Goal: Transaction & Acquisition: Purchase product/service

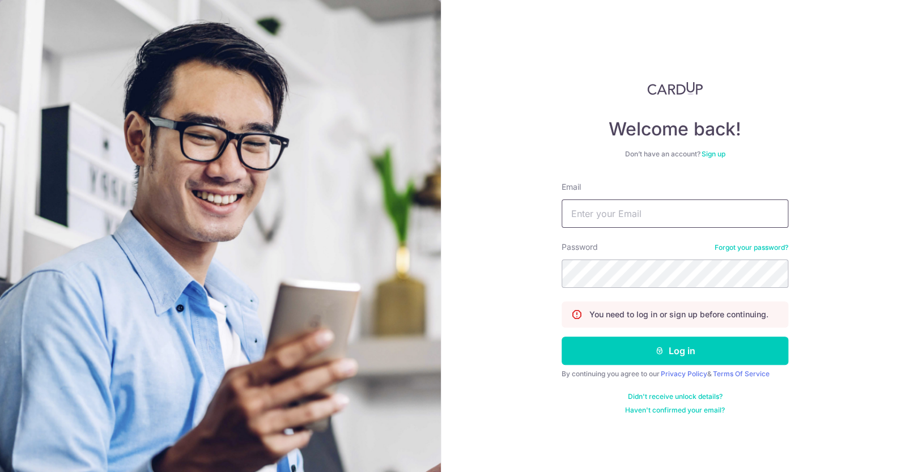
click at [644, 218] on input "Email" at bounding box center [675, 214] width 227 height 28
type input "cathrinamalubay@gmail.com"
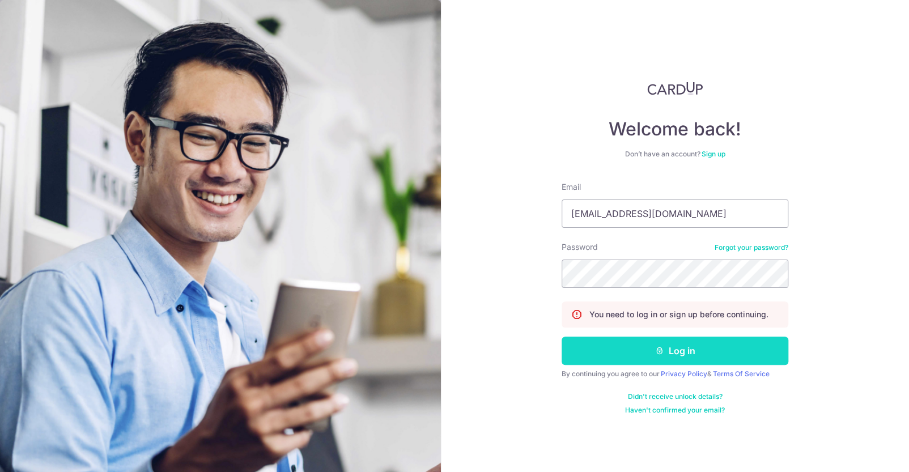
click at [658, 357] on button "Log in" at bounding box center [675, 351] width 227 height 28
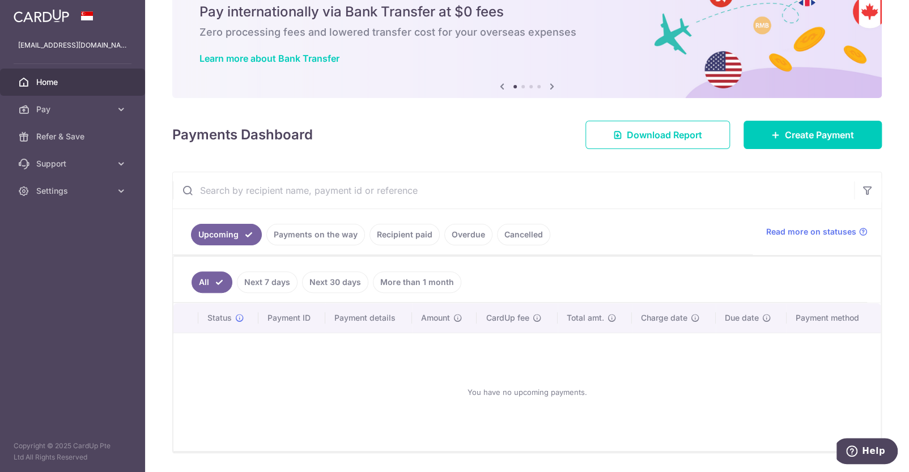
scroll to position [79, 0]
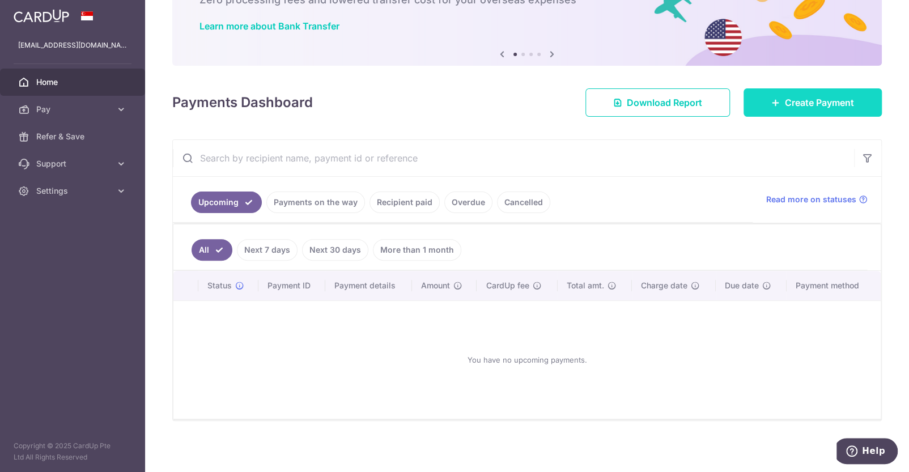
click at [801, 100] on span "Create Payment" at bounding box center [819, 103] width 69 height 14
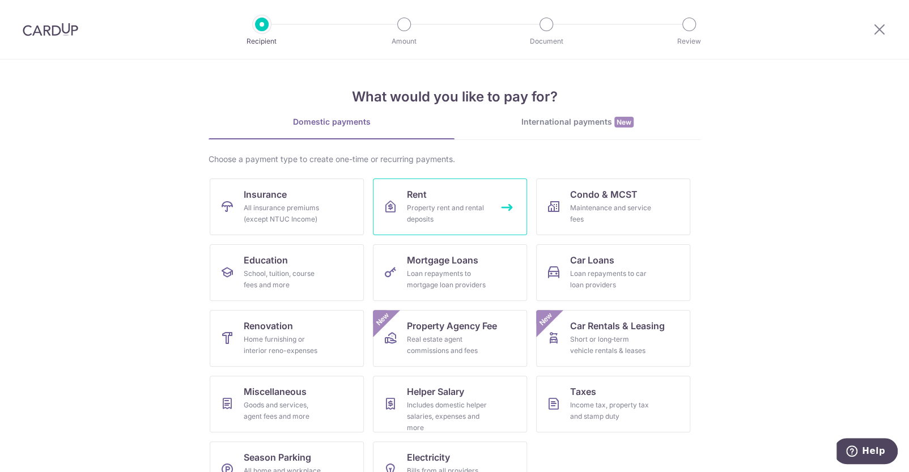
click at [436, 203] on div "Property rent and rental deposits" at bounding box center [448, 213] width 82 height 23
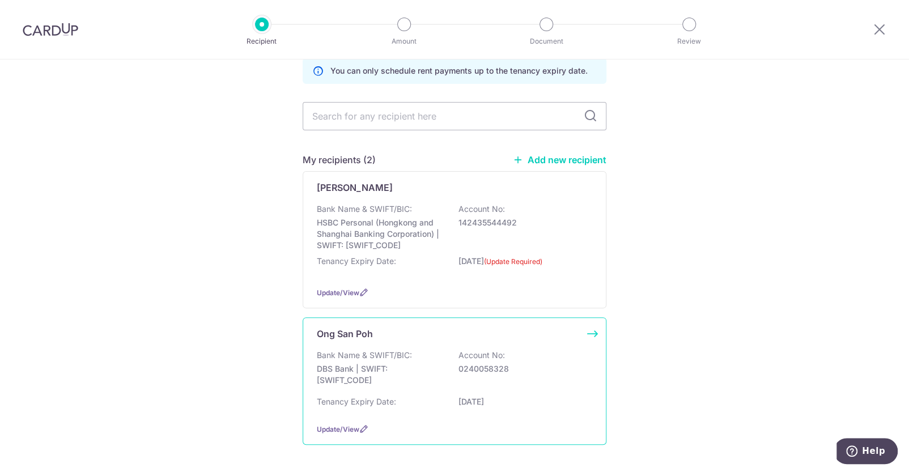
scroll to position [95, 0]
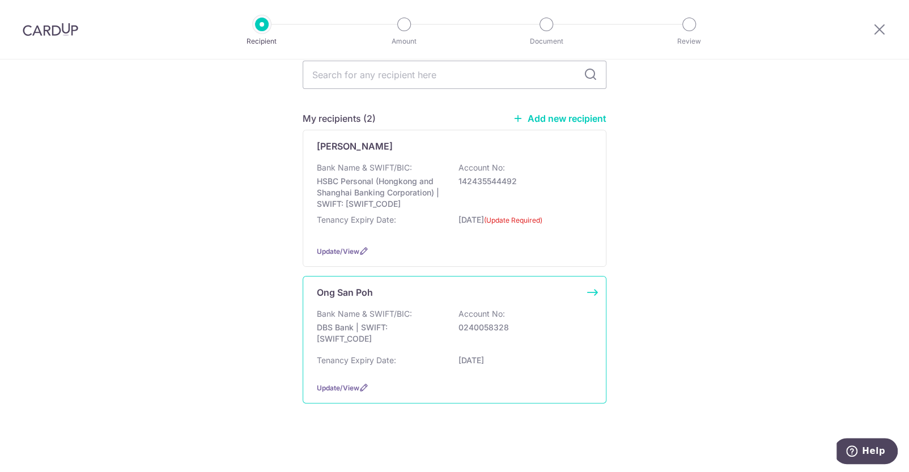
click at [490, 311] on p "Account No:" at bounding box center [482, 313] width 46 height 11
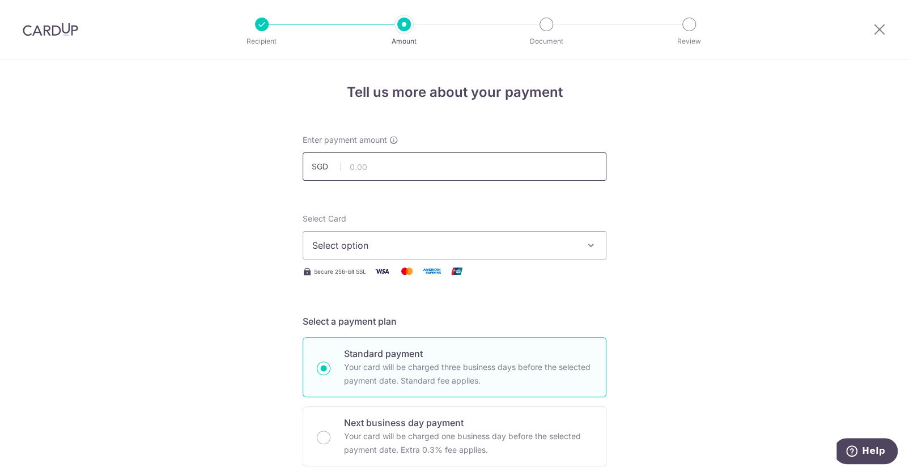
click at [375, 159] on input "text" at bounding box center [455, 166] width 304 height 28
type input "6,100.00"
click at [432, 248] on span "Select option" at bounding box center [444, 246] width 264 height 14
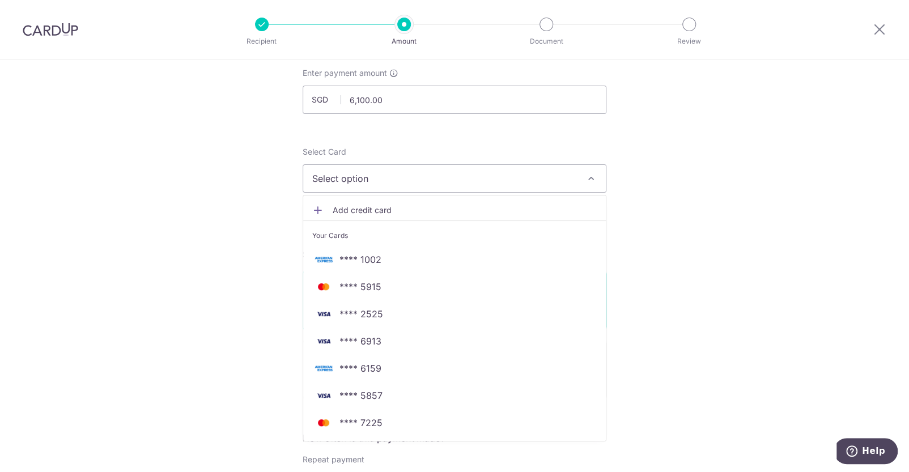
scroll to position [113, 0]
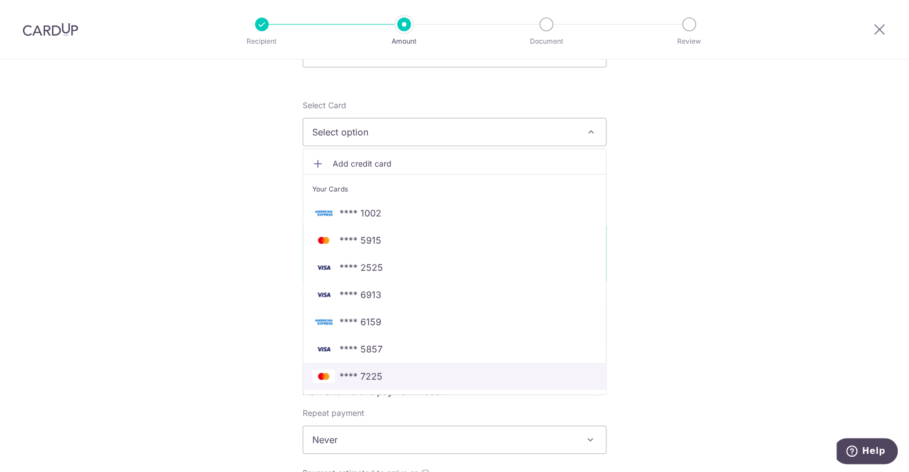
click at [389, 370] on span "**** 7225" at bounding box center [454, 377] width 285 height 14
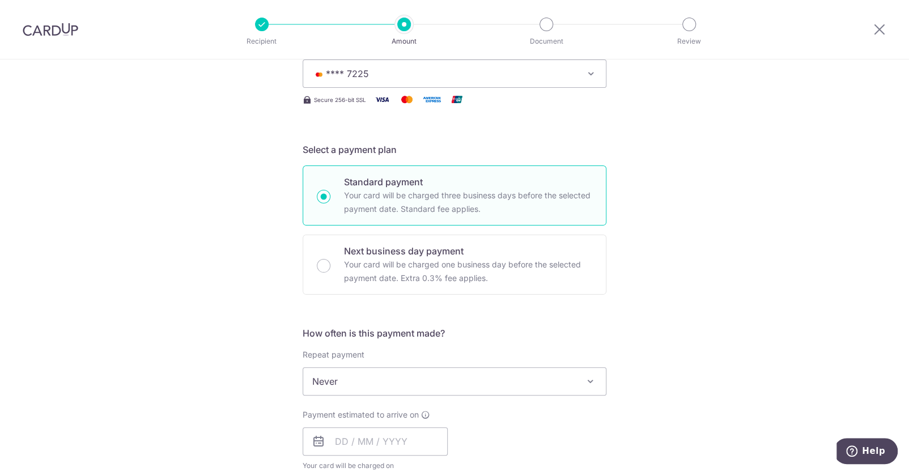
scroll to position [226, 0]
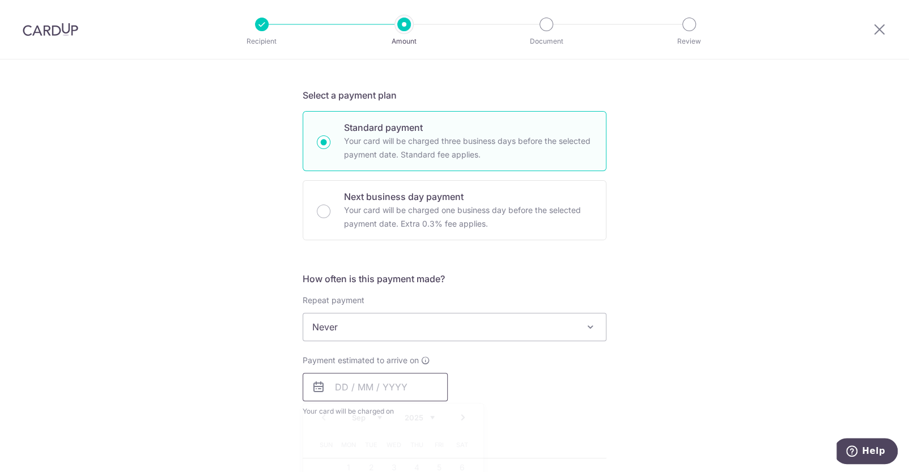
click at [339, 389] on input "text" at bounding box center [375, 387] width 145 height 28
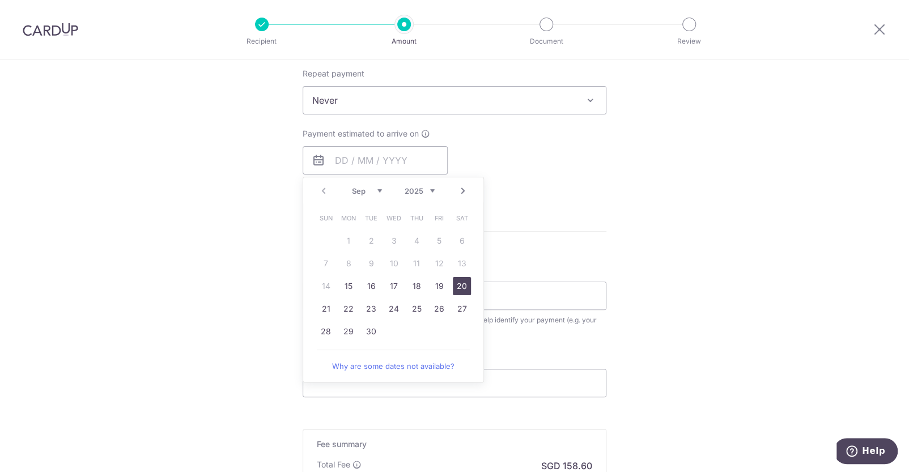
click at [462, 290] on link "20" at bounding box center [462, 286] width 18 height 18
type input "20/09/2025"
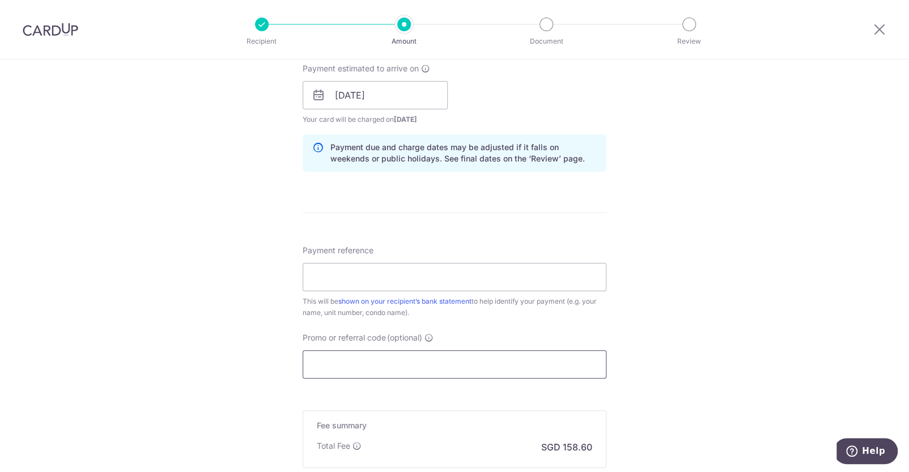
scroll to position [567, 0]
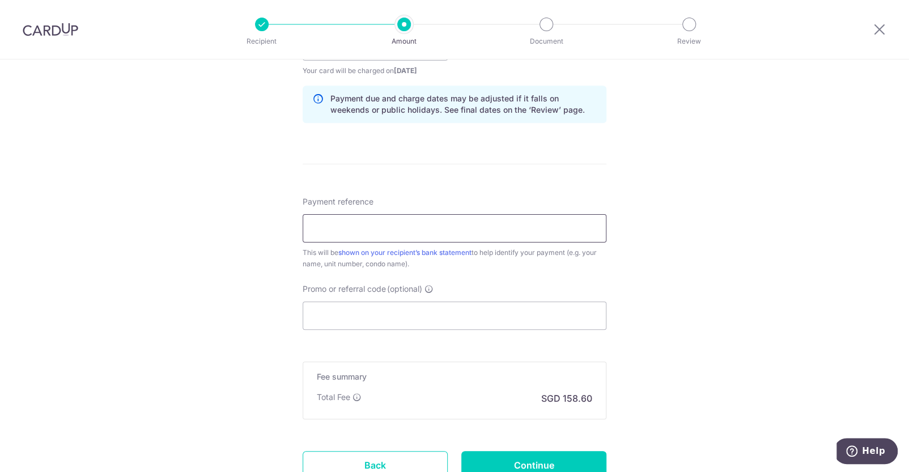
click at [332, 230] on input "Payment reference" at bounding box center [455, 228] width 304 height 28
type input "Tribeca2305"
click at [367, 313] on input "Promo or referral code (optional)" at bounding box center [455, 316] width 304 height 28
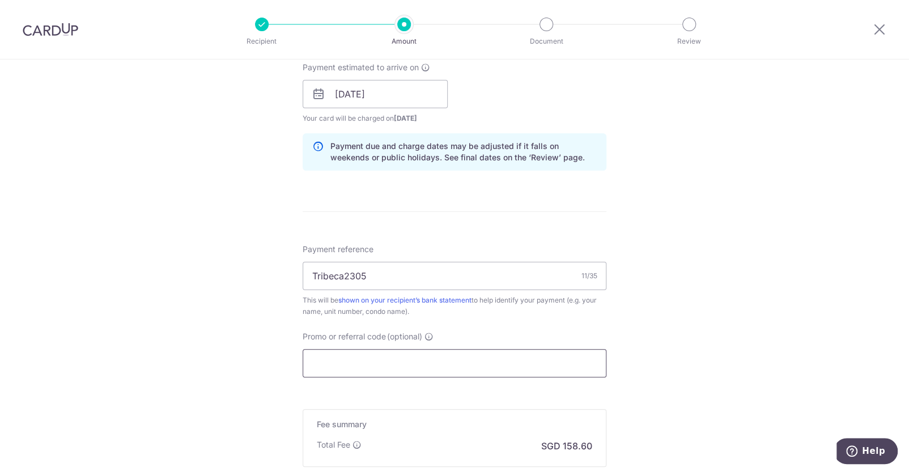
scroll to position [431, 0]
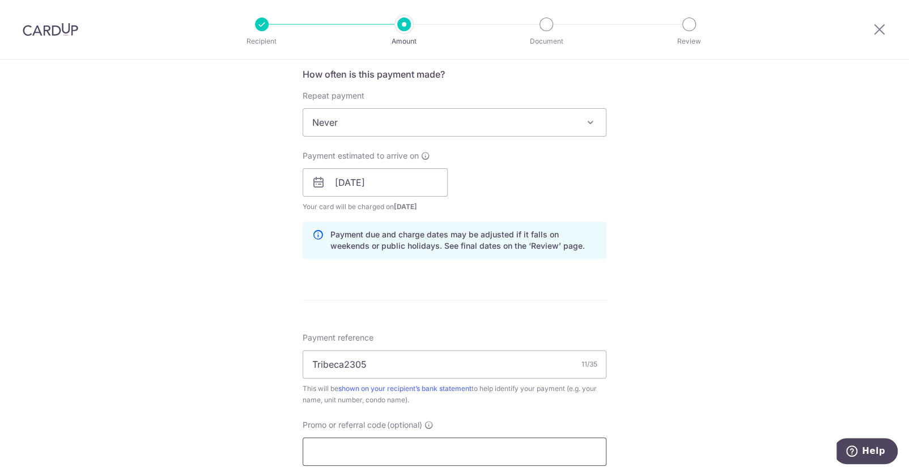
paste input "SAVERENT179"
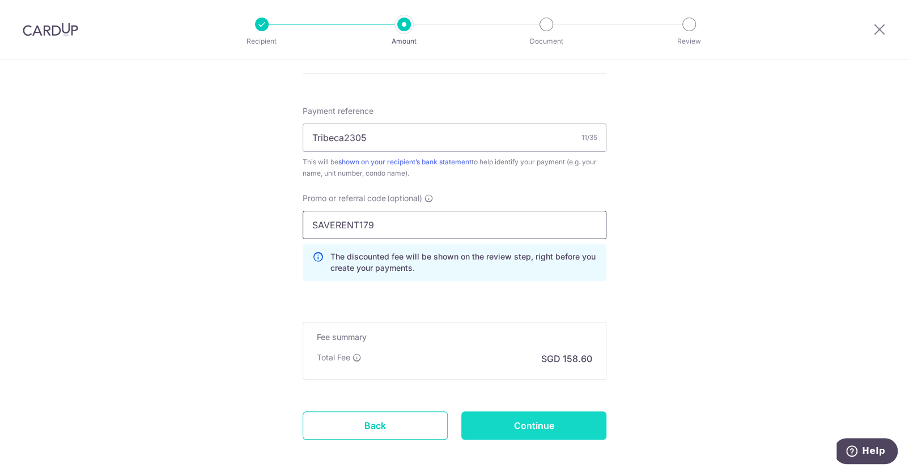
type input "SAVERENT179"
click at [491, 421] on input "Continue" at bounding box center [533, 425] width 145 height 28
type input "Create Schedule"
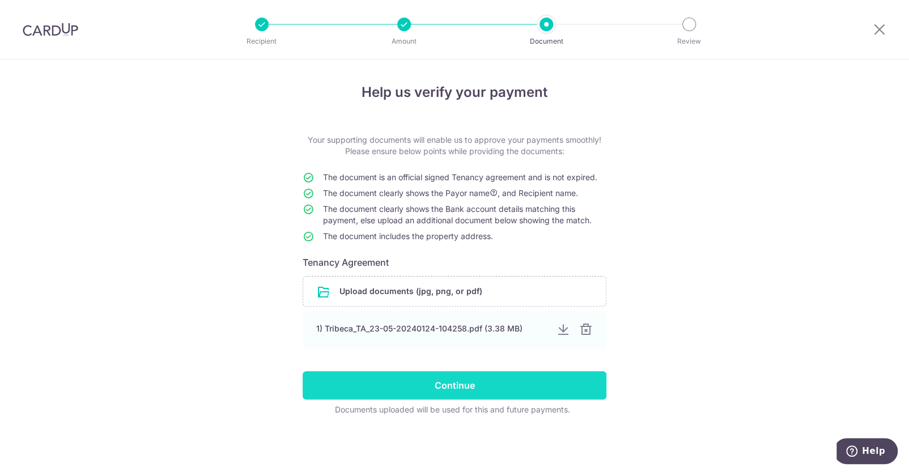
click at [461, 384] on input "Continue" at bounding box center [455, 385] width 304 height 28
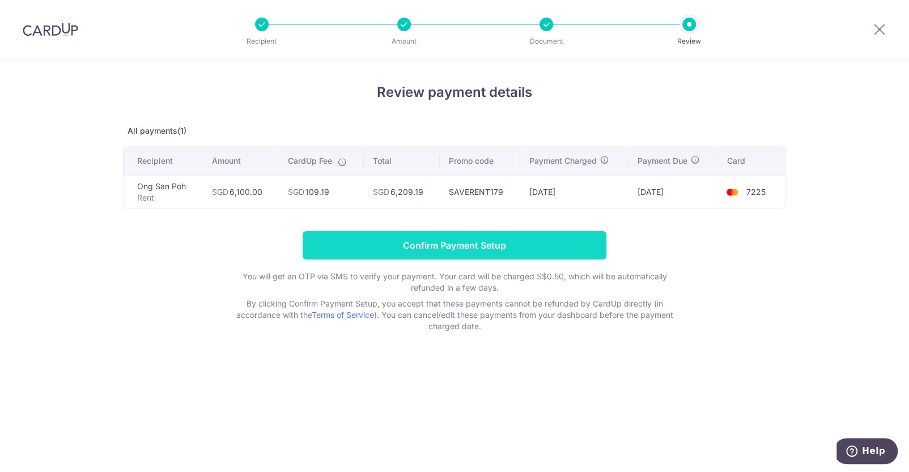
click at [449, 240] on input "Confirm Payment Setup" at bounding box center [455, 245] width 304 height 28
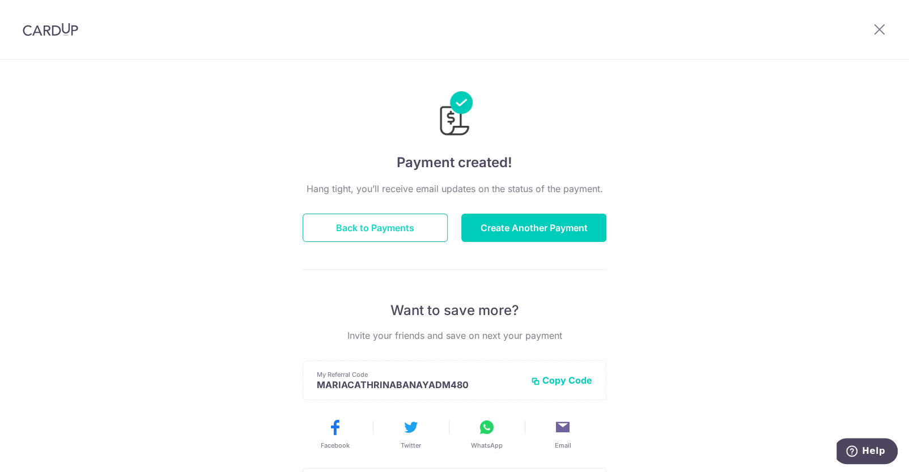
click at [378, 218] on button "Back to Payments" at bounding box center [375, 228] width 145 height 28
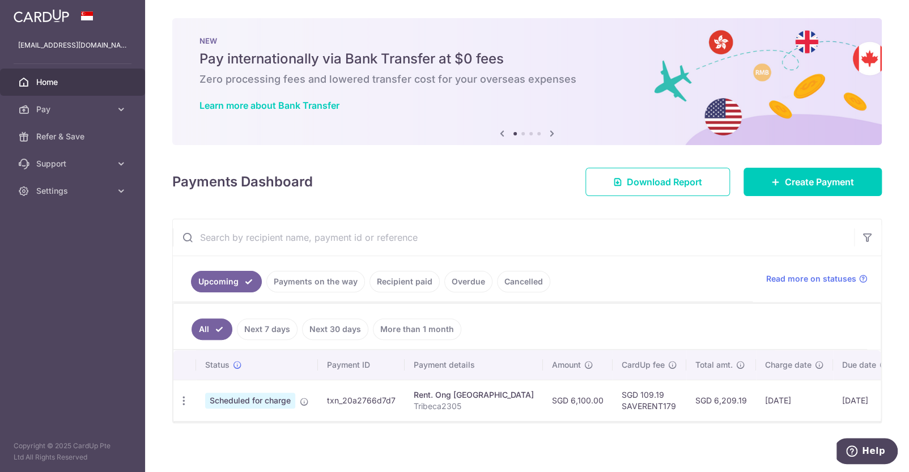
click at [383, 282] on link "Recipient paid" at bounding box center [405, 282] width 70 height 22
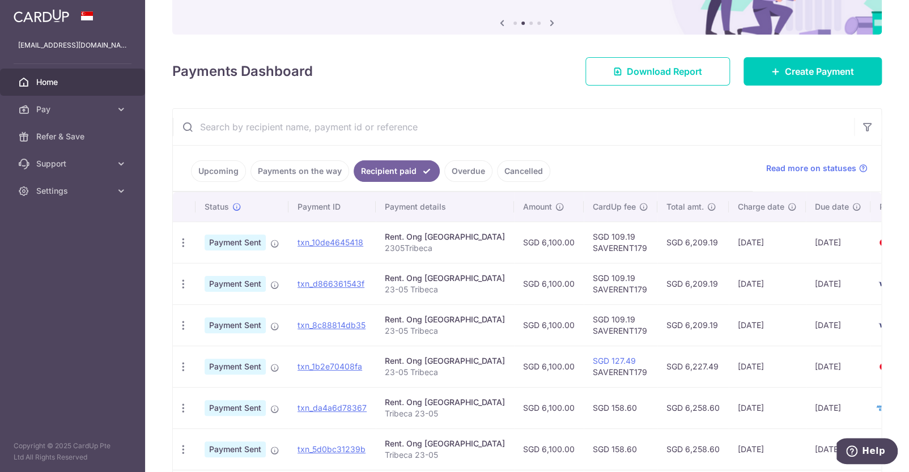
scroll to position [113, 0]
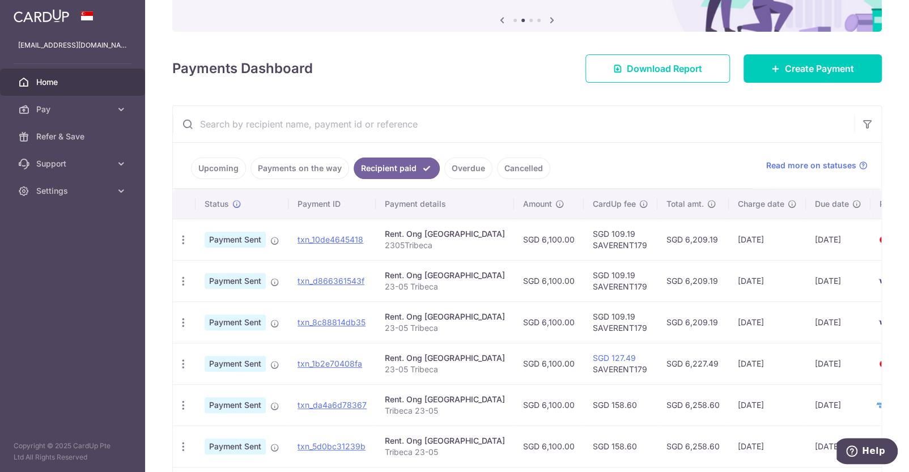
click at [214, 165] on link "Upcoming" at bounding box center [218, 169] width 55 height 22
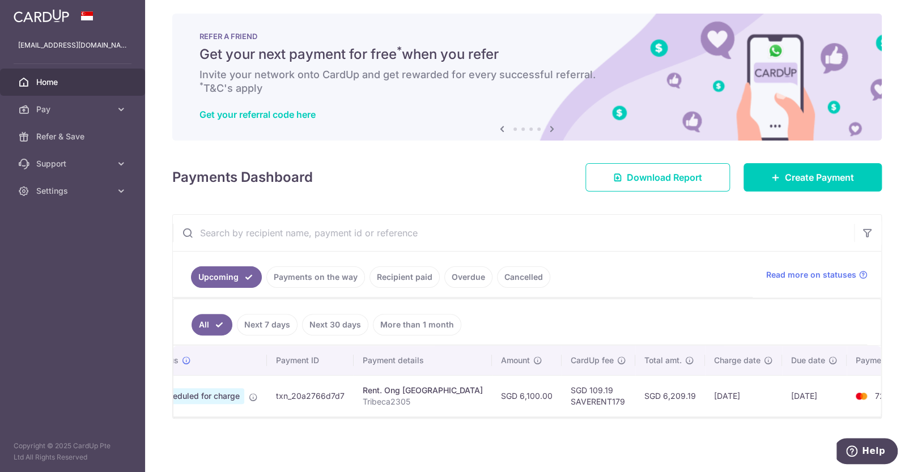
scroll to position [0, 0]
